Goal: Task Accomplishment & Management: Use online tool/utility

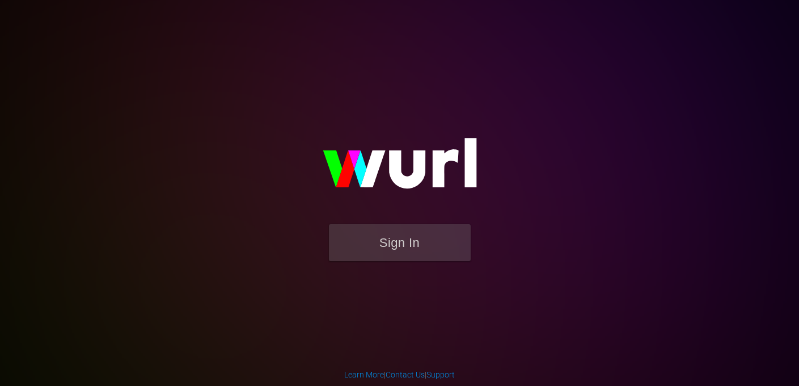
click at [380, 243] on button "Sign In" at bounding box center [400, 242] width 142 height 37
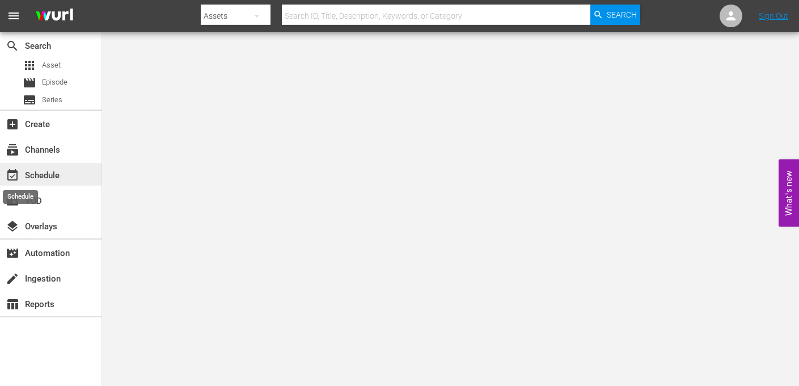
click at [13, 175] on span "event_available" at bounding box center [13, 176] width 14 height 14
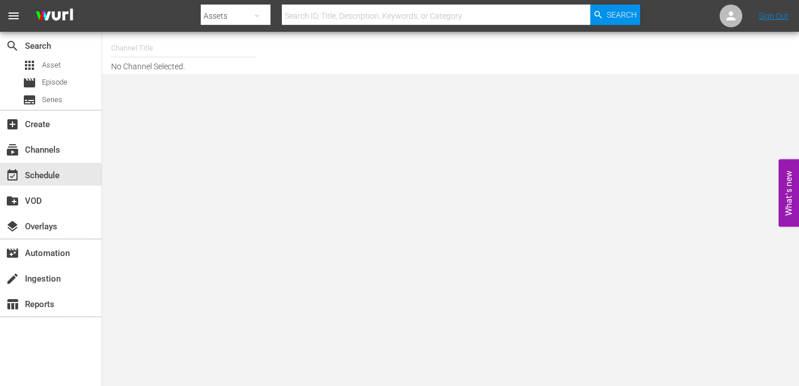
click at [138, 54] on input "text" at bounding box center [183, 48] width 145 height 27
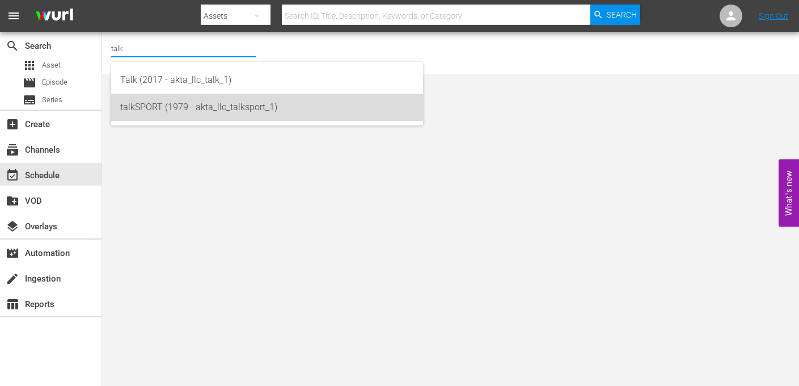
click at [149, 106] on div "talkSPORT (1979 - akta_llc_talksport_1)" at bounding box center [267, 107] width 294 height 27
type input "talkSPORT (1979 - akta_llc_talksport_1)"
